Goal: Information Seeking & Learning: Learn about a topic

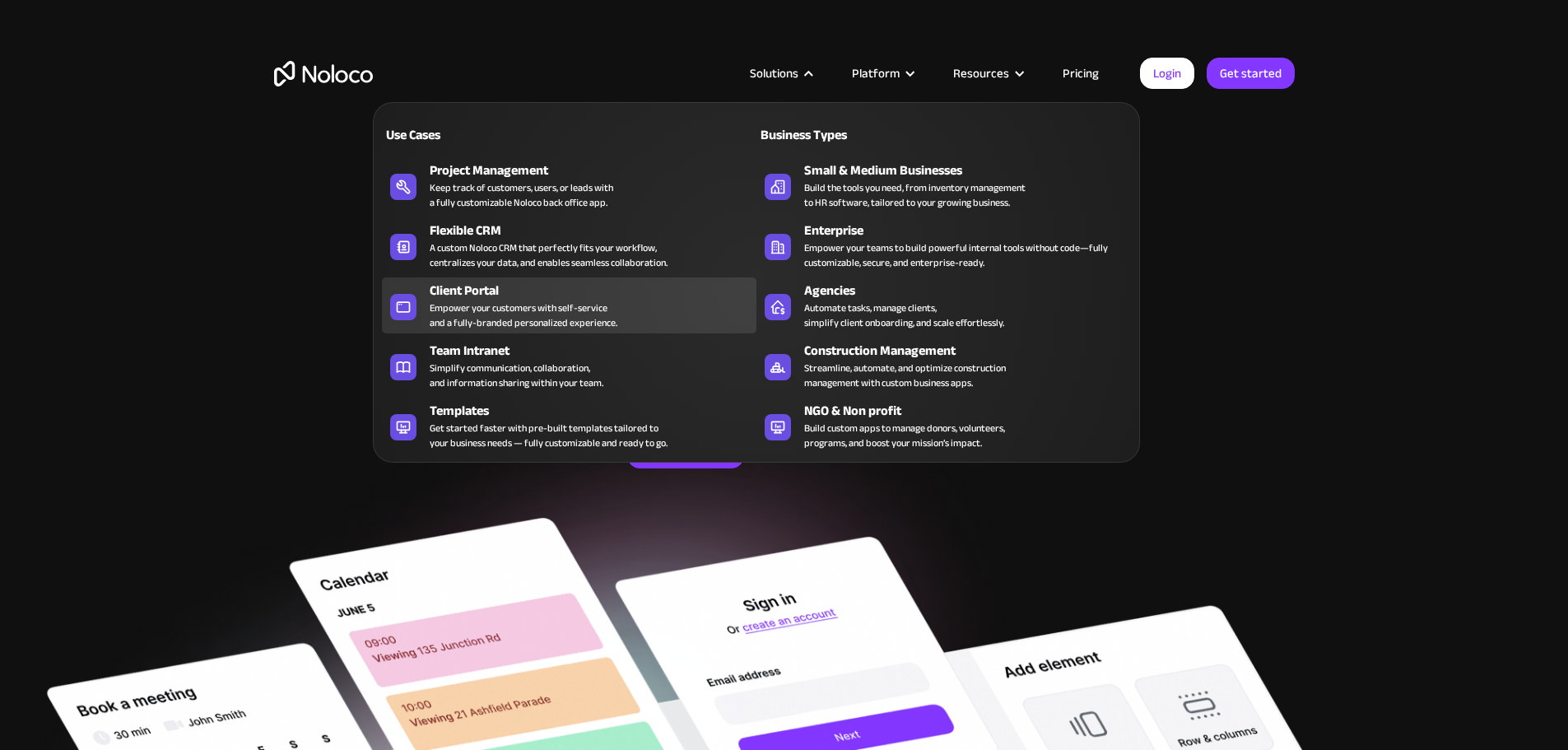
click at [467, 317] on div "Empower your customers with self-service and a fully-branded personalized exper…" at bounding box center [523, 315] width 187 height 29
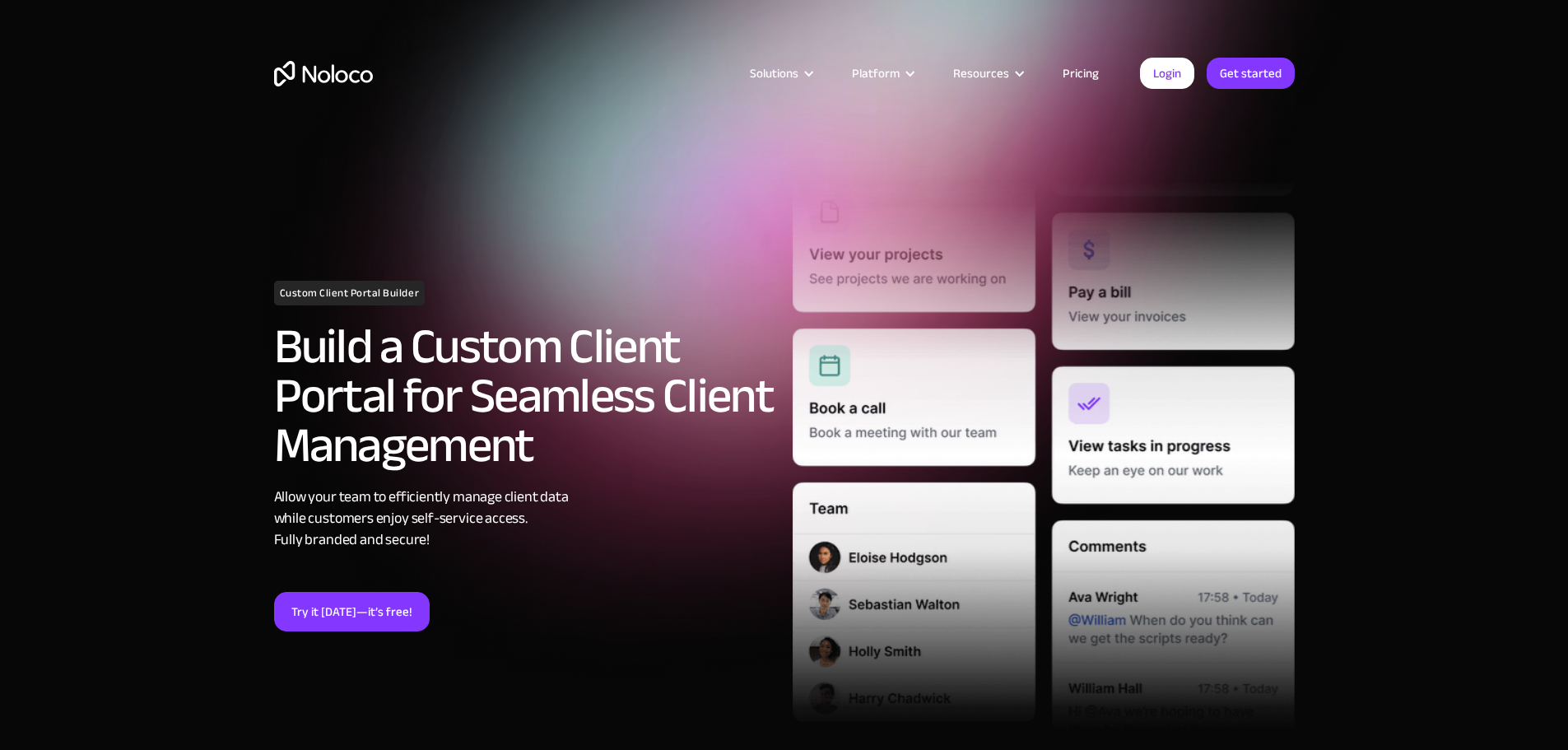
click at [1091, 80] on link "Pricing" at bounding box center [1080, 72] width 78 height 21
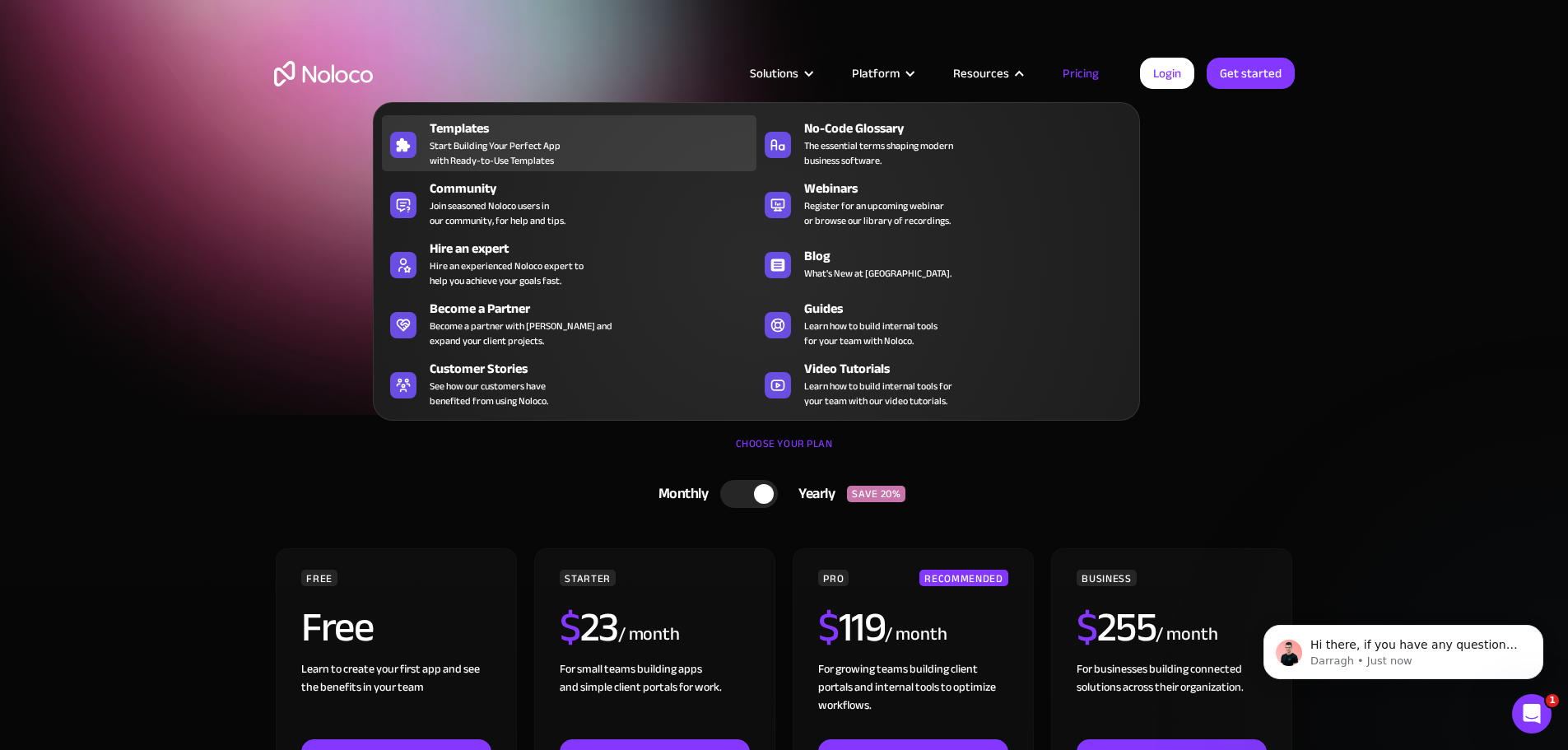
click at [452, 129] on div "Templates" at bounding box center [597, 129] width 334 height 20
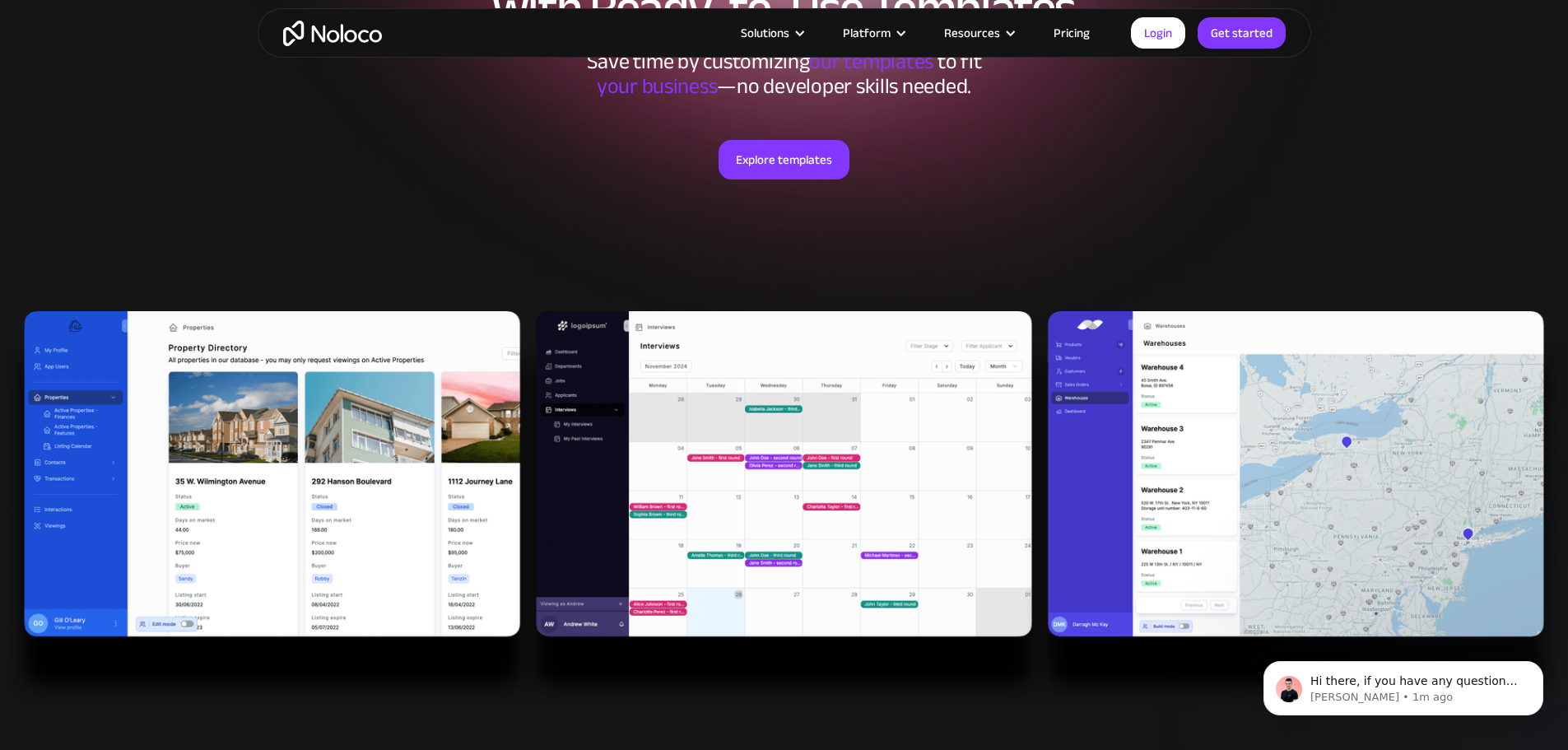
scroll to position [576, 0]
